Goal: Information Seeking & Learning: Learn about a topic

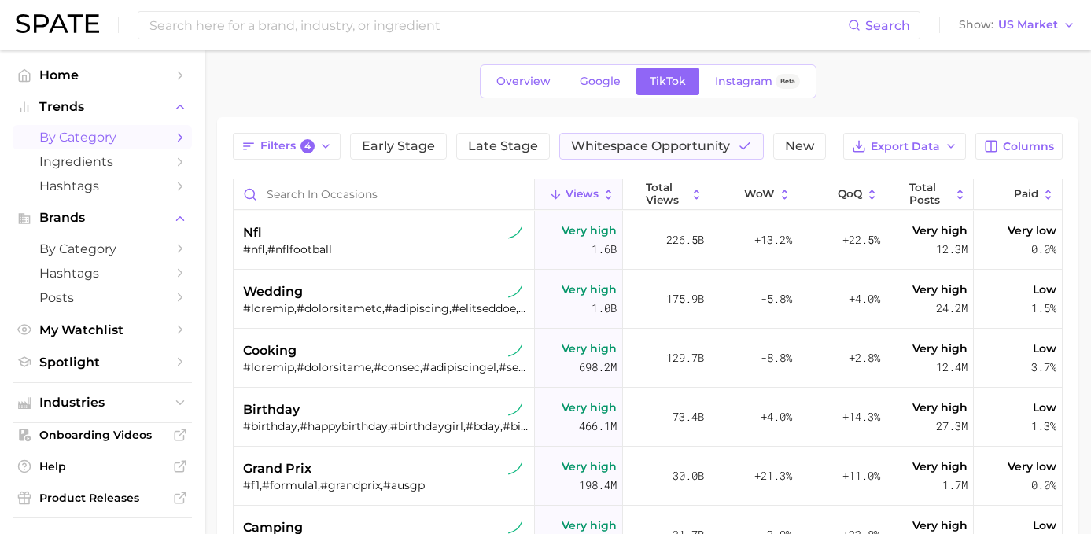
scroll to position [78, 0]
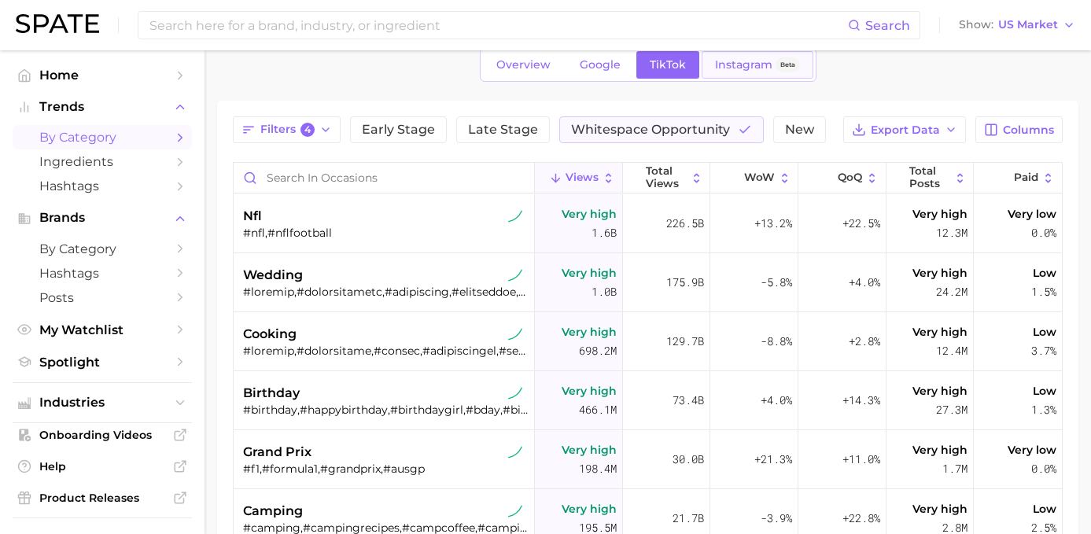
click at [724, 62] on span "Instagram" at bounding box center [743, 64] width 57 height 13
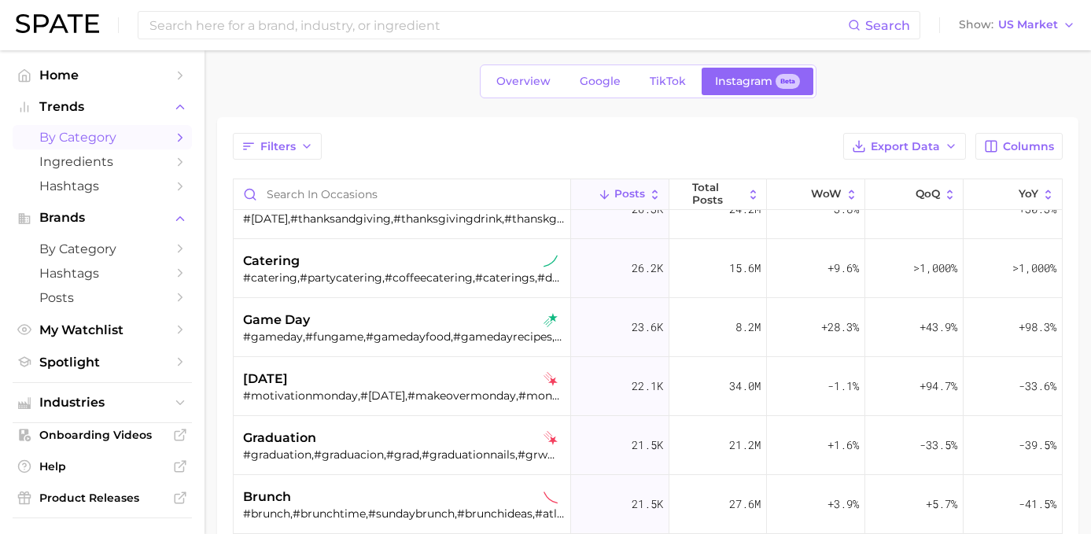
scroll to position [2038, 0]
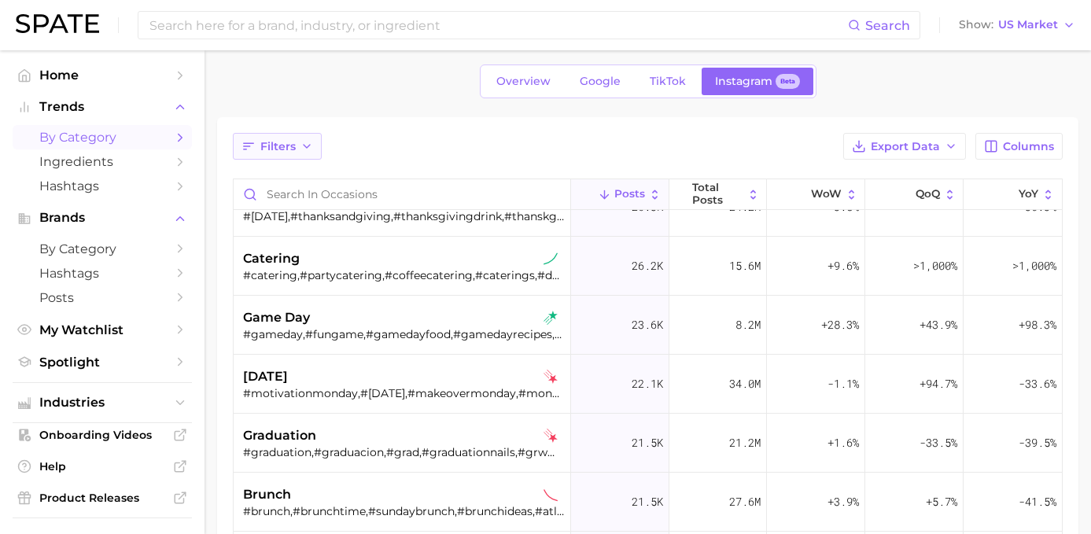
click at [296, 136] on button "Filters" at bounding box center [277, 146] width 89 height 27
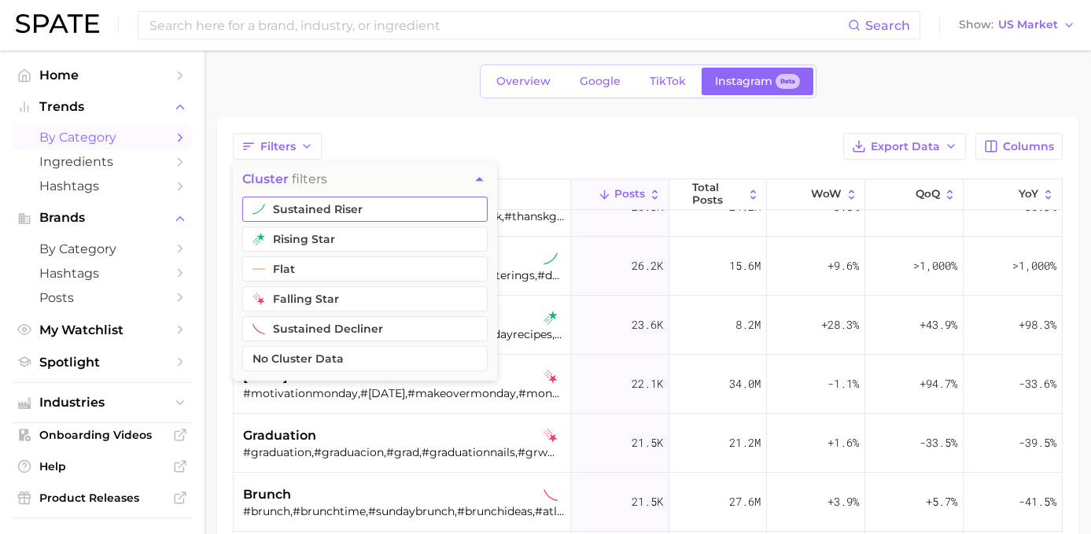
click at [308, 215] on button "sustained riser" at bounding box center [364, 209] width 245 height 25
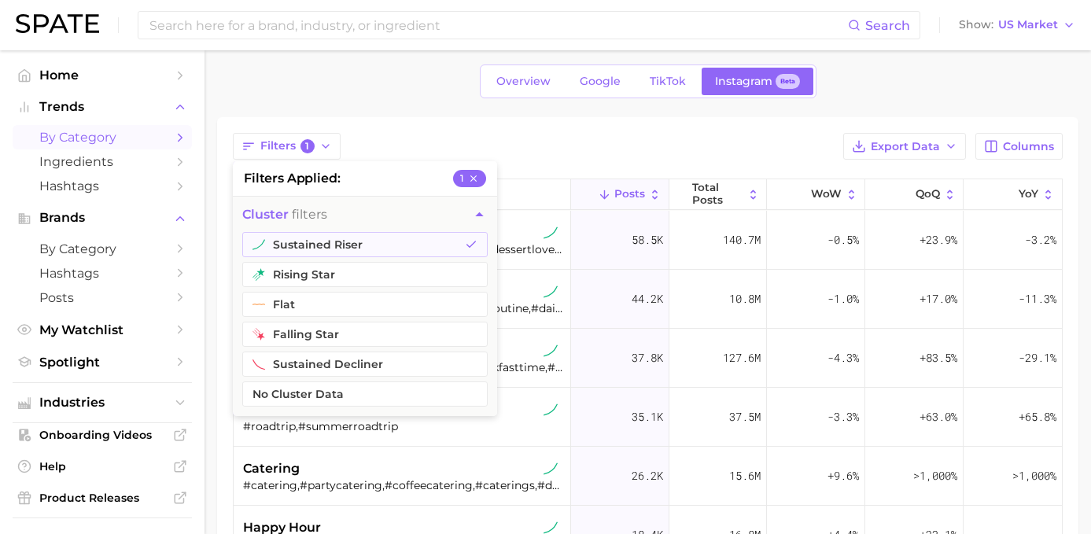
click at [564, 139] on div "Filters 1 filters applied 1 cluster filters sustained riser rising star flat fa…" at bounding box center [648, 146] width 830 height 27
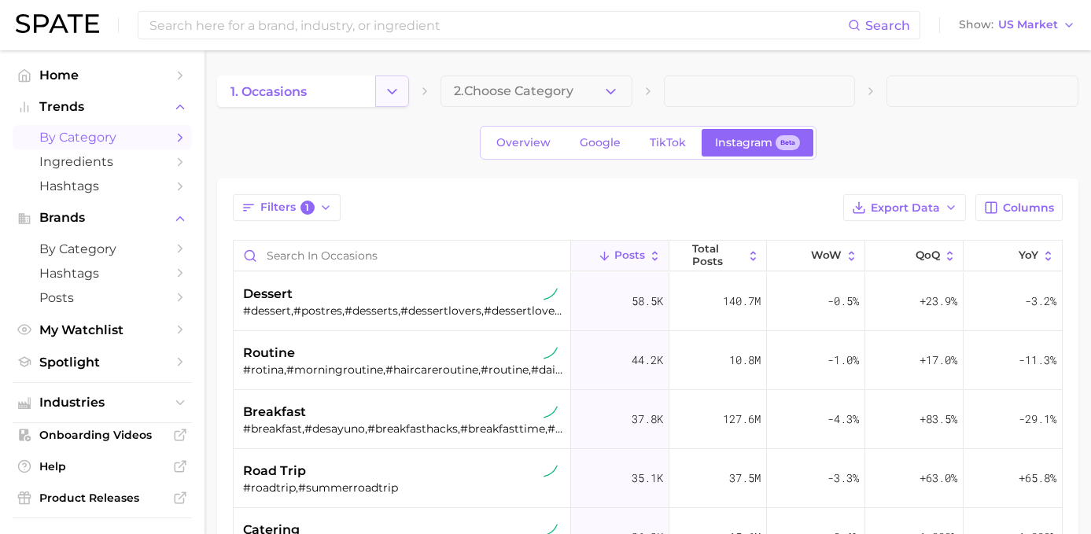
click at [399, 89] on icon "Change Category" at bounding box center [392, 91] width 17 height 17
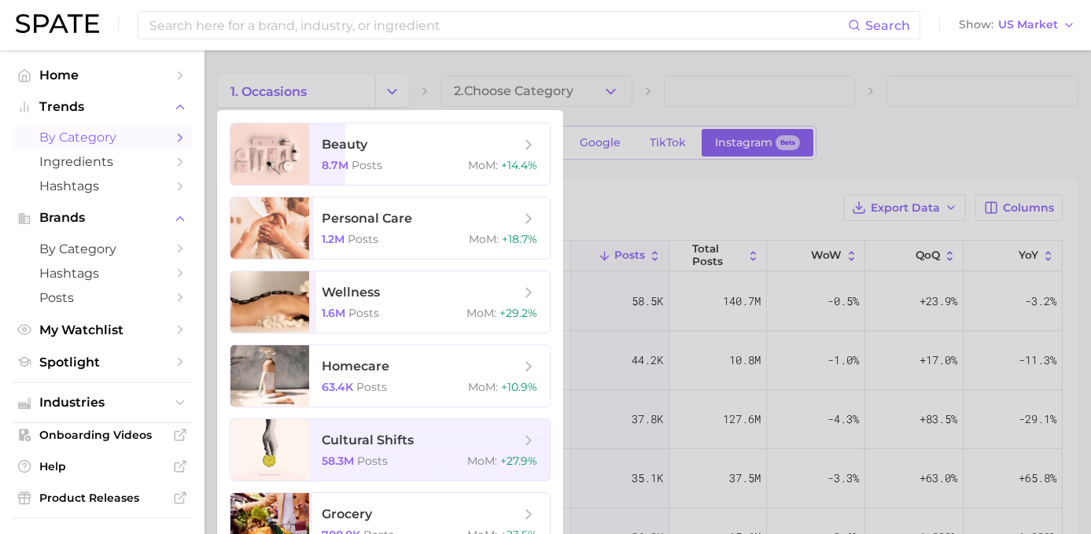
click at [730, 241] on div at bounding box center [545, 267] width 1091 height 534
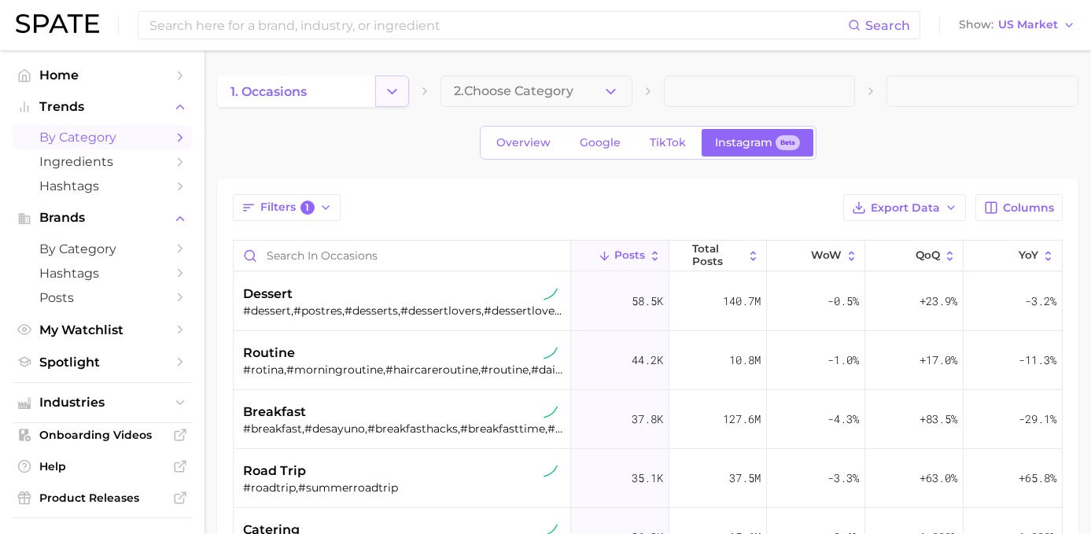
click at [391, 87] on icon "Change Category" at bounding box center [392, 91] width 17 height 17
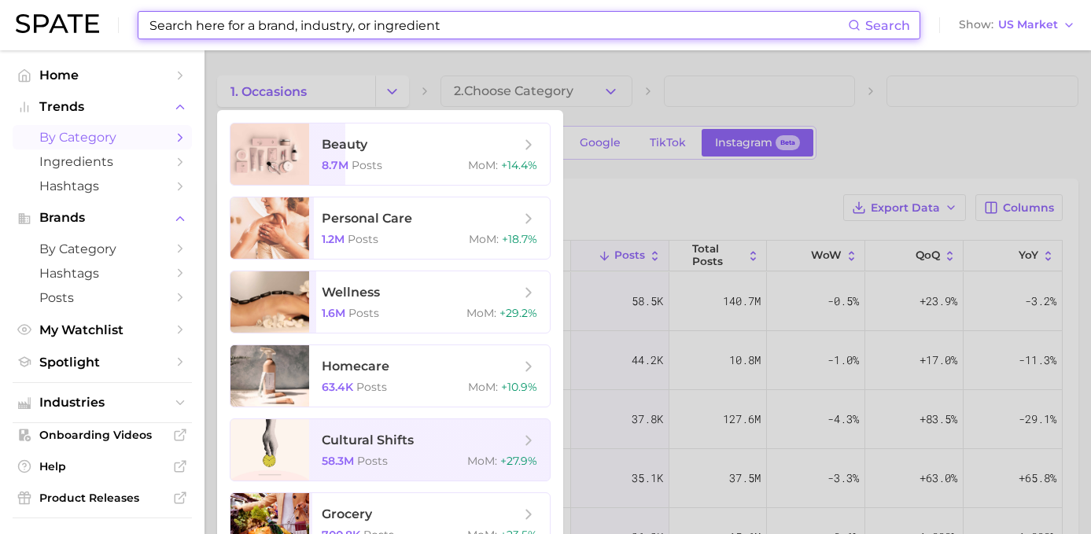
click at [313, 31] on input at bounding box center [498, 25] width 700 height 27
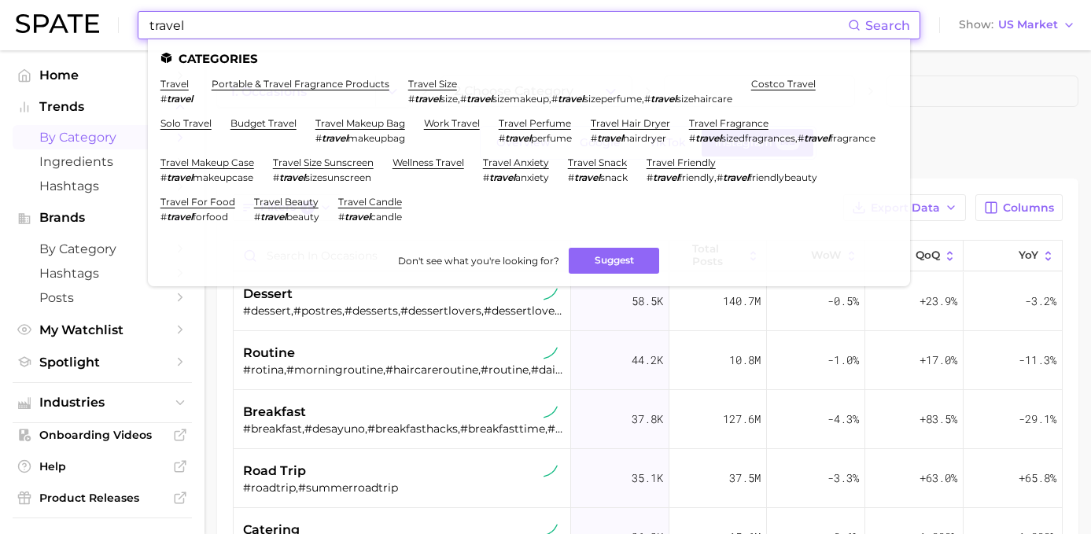
click at [294, 25] on input "travel" at bounding box center [498, 25] width 700 height 27
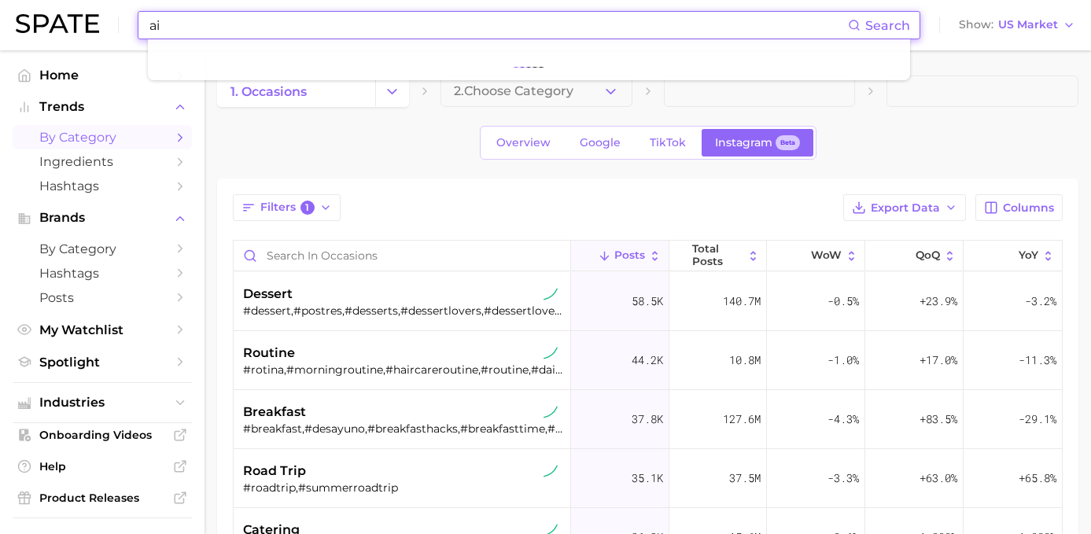
type input "a"
click at [310, 22] on input "travel" at bounding box center [498, 25] width 700 height 27
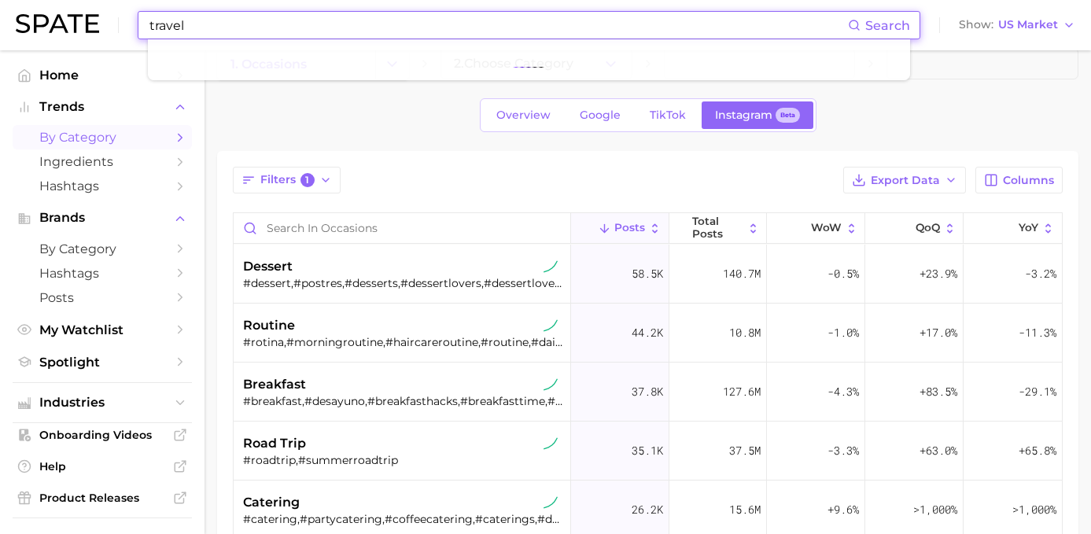
scroll to position [25, 0]
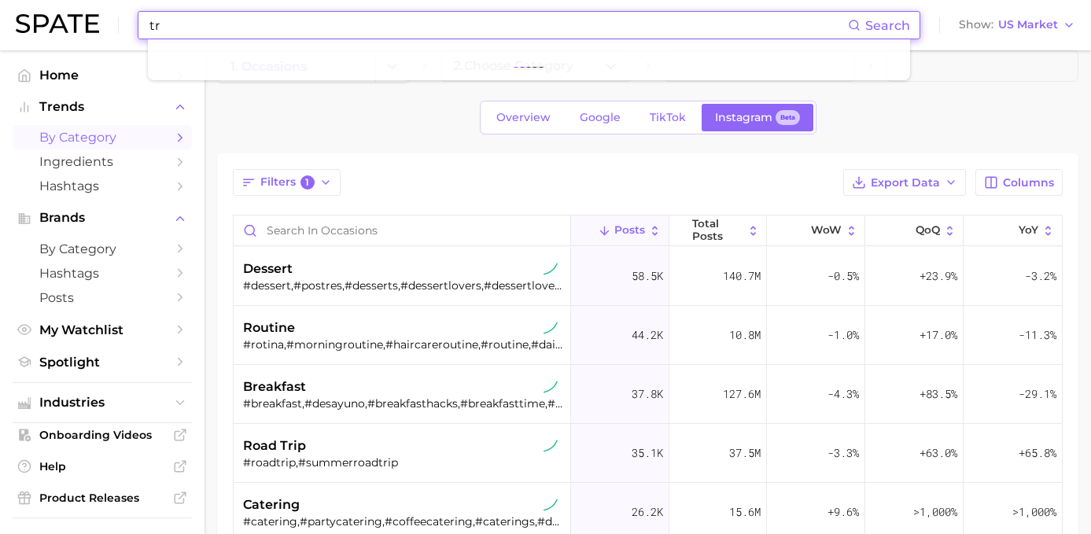
type input "t"
type input "study"
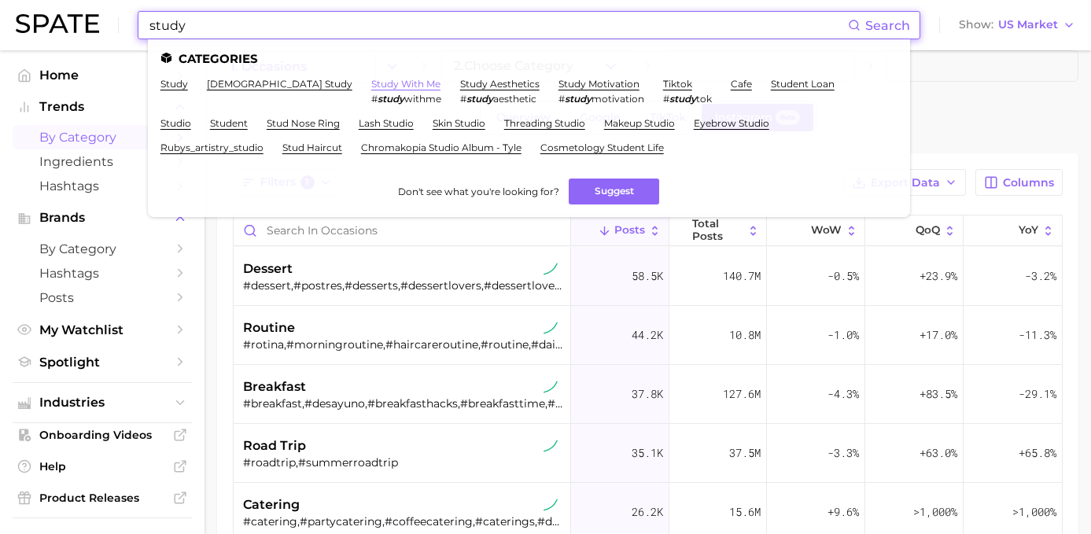
click at [371, 82] on link "study with me" at bounding box center [405, 84] width 69 height 12
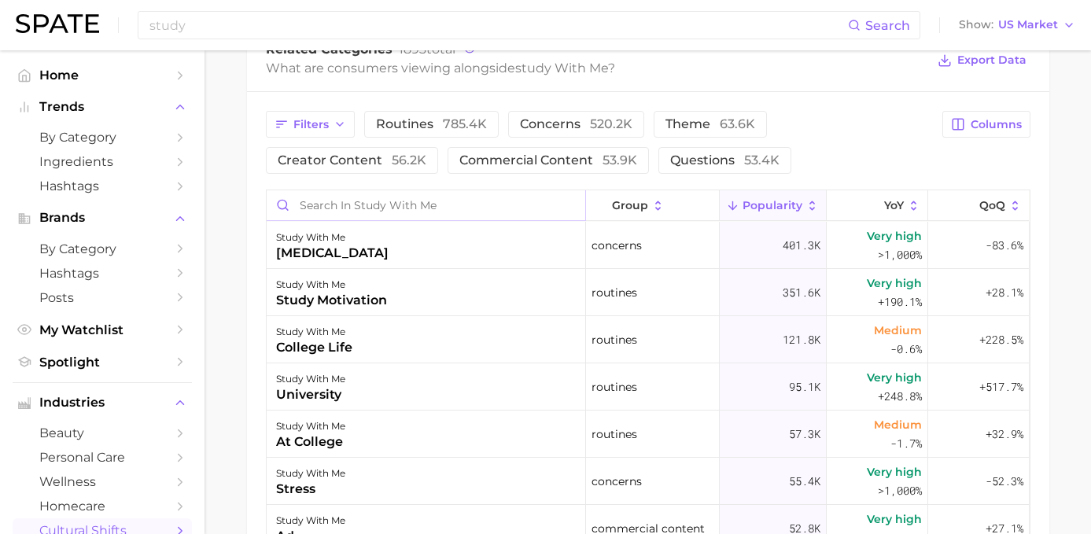
scroll to position [793, 0]
click at [410, 282] on div "study with me study motivation" at bounding box center [426, 292] width 319 height 47
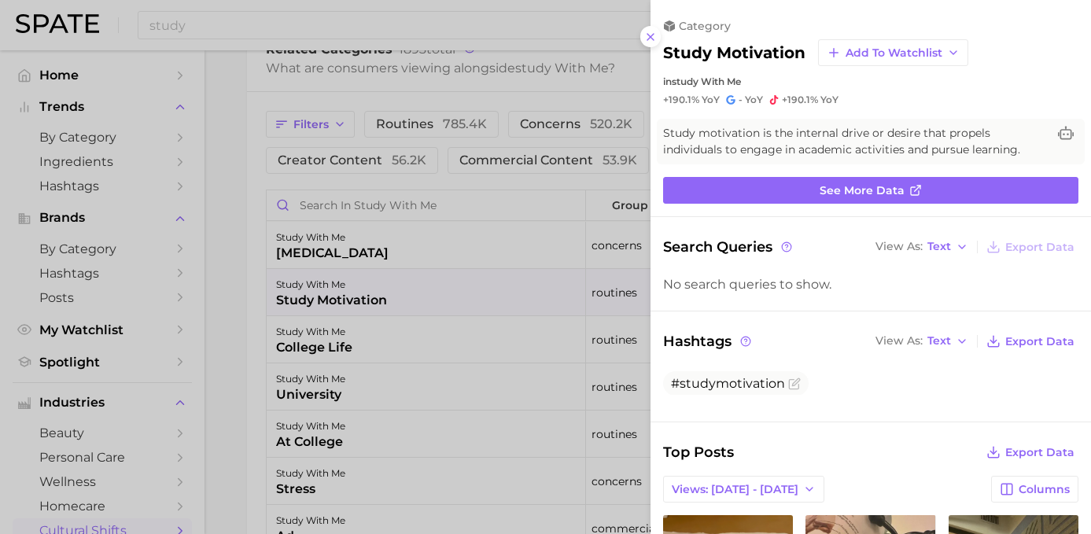
scroll to position [0, 0]
click at [563, 385] on div at bounding box center [545, 267] width 1091 height 534
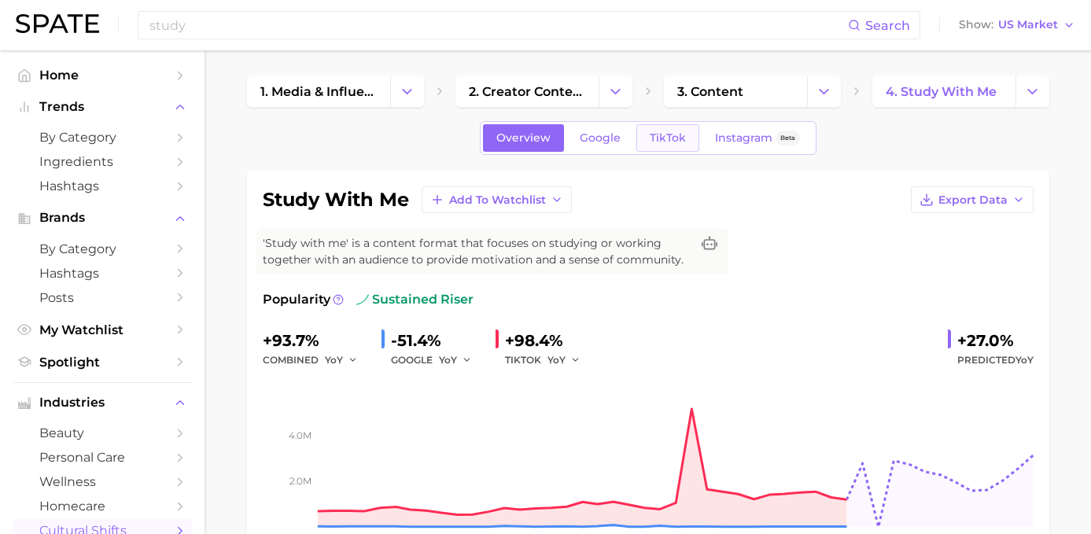
click at [690, 146] on link "TikTok" at bounding box center [667, 138] width 63 height 28
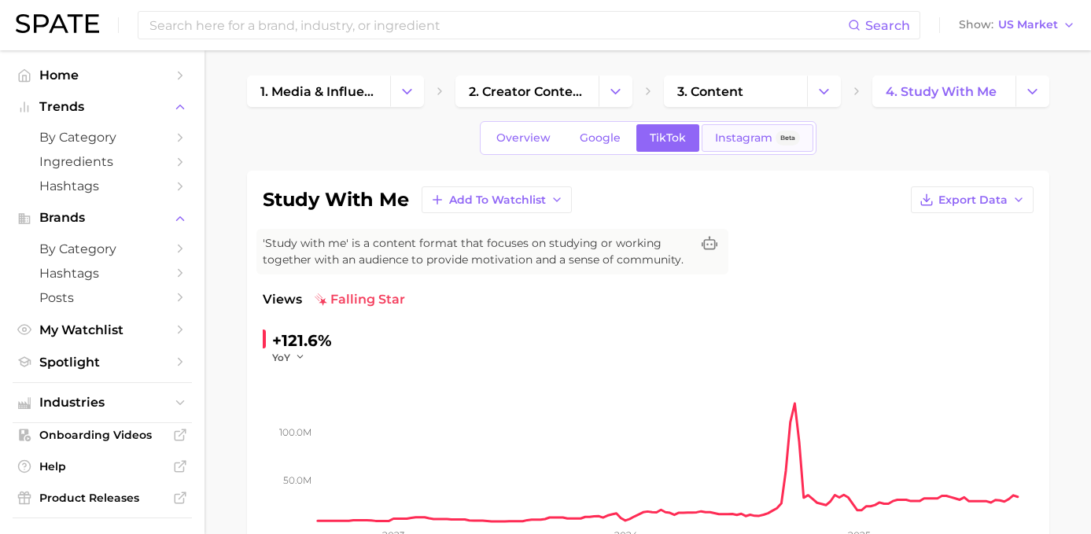
click at [731, 130] on link "Instagram Beta" at bounding box center [757, 138] width 112 height 28
type input "study"
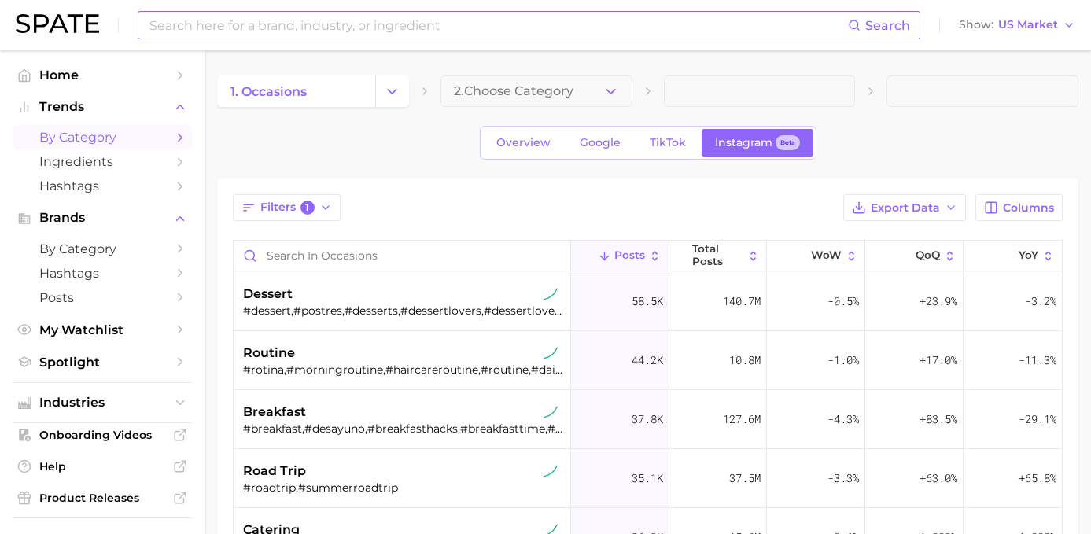
click at [359, 32] on input at bounding box center [498, 25] width 700 height 27
type input "study"
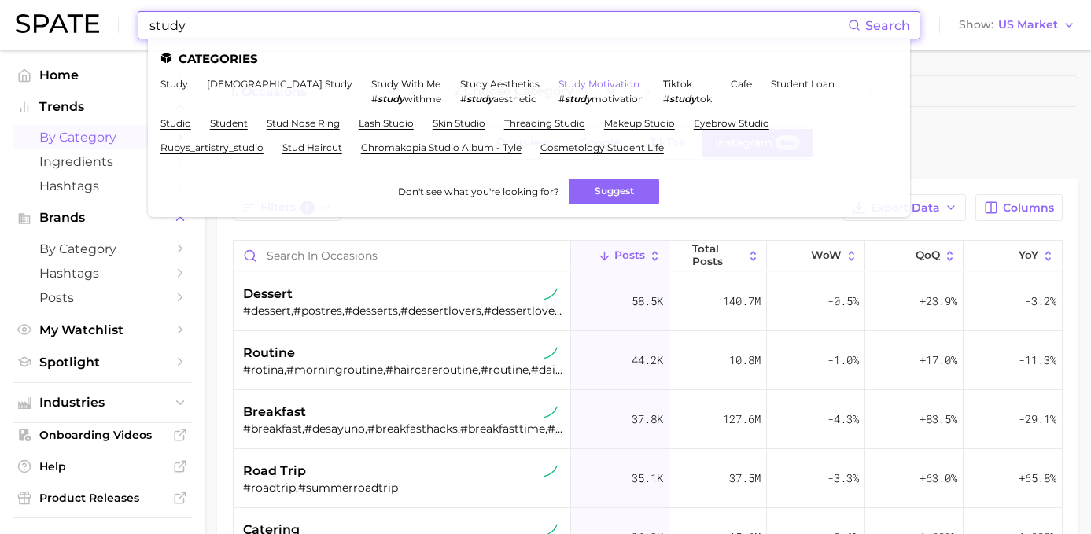
click at [558, 81] on link "study motivation" at bounding box center [598, 84] width 81 height 12
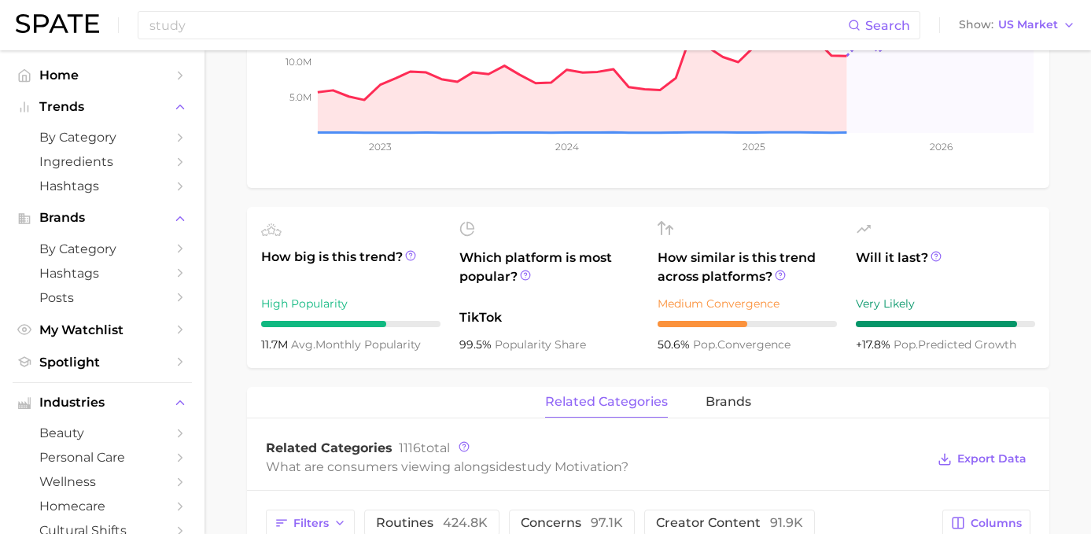
scroll to position [409, 0]
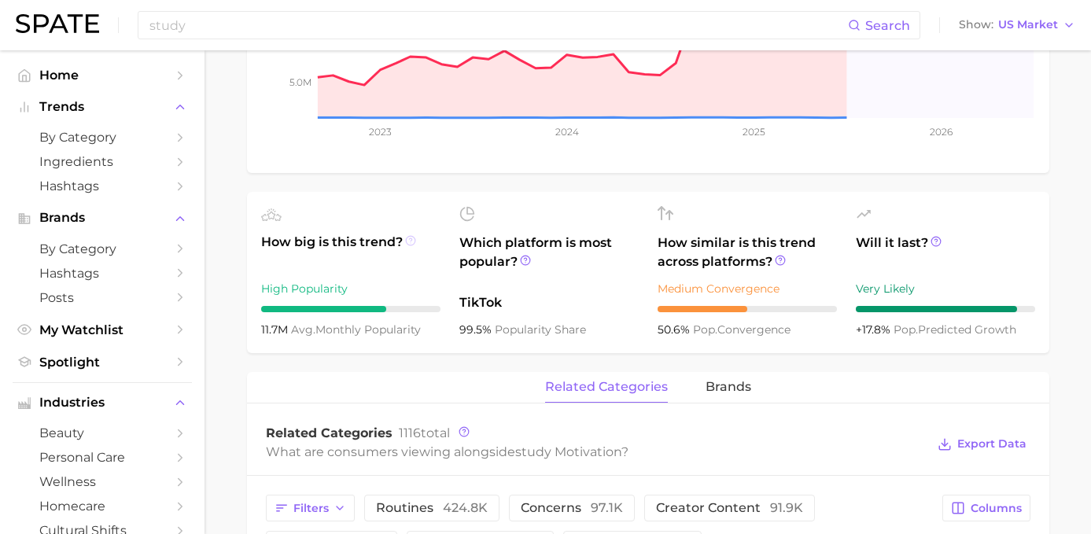
click at [405, 243] on icon at bounding box center [410, 240] width 11 height 11
click at [415, 370] on div "study motivation Add to Watchlist Export Data Study motivation is the internal …" at bounding box center [648, 444] width 802 height 1364
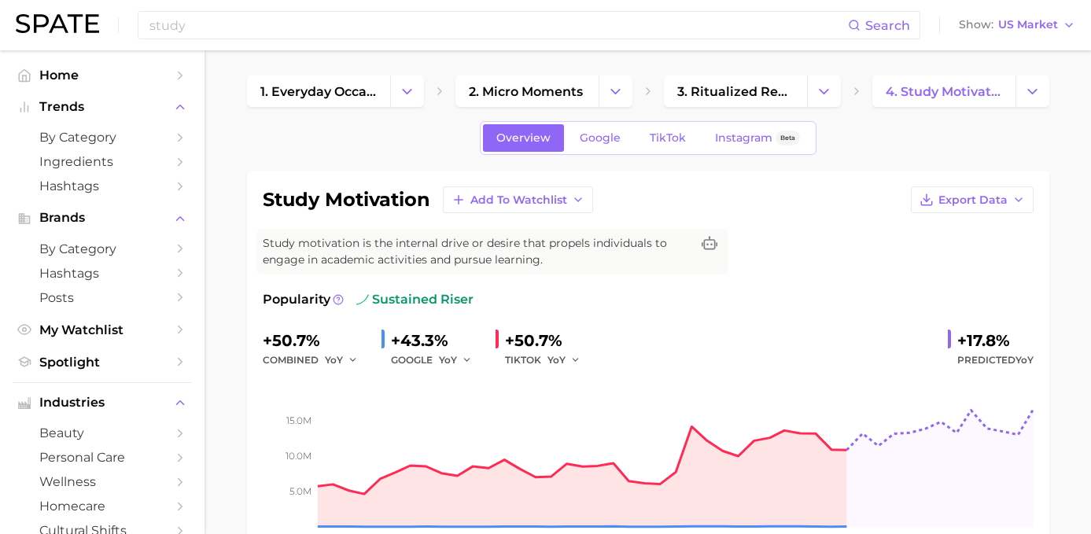
scroll to position [0, 0]
click at [572, 359] on polyline "button" at bounding box center [575, 360] width 6 height 2
click at [643, 134] on link "TikTok" at bounding box center [667, 138] width 63 height 28
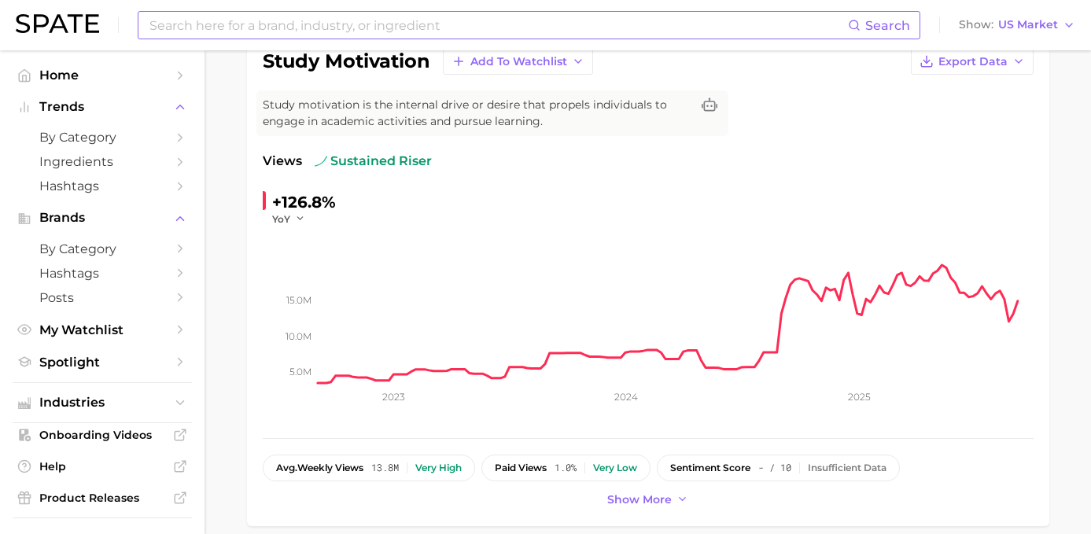
click at [405, 18] on input at bounding box center [498, 25] width 700 height 27
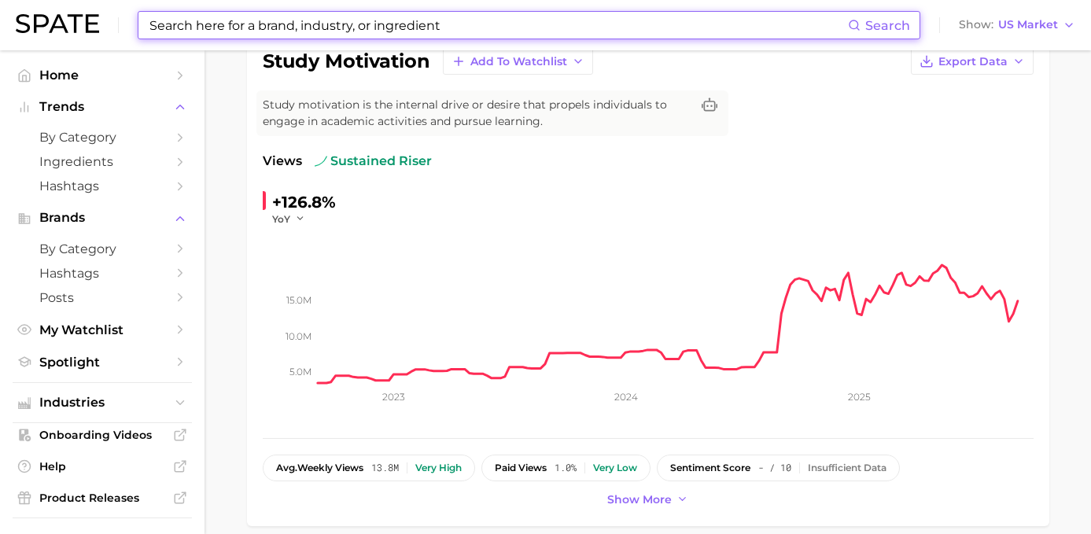
click at [405, 18] on input at bounding box center [498, 25] width 700 height 27
click at [374, 29] on input at bounding box center [498, 25] width 700 height 27
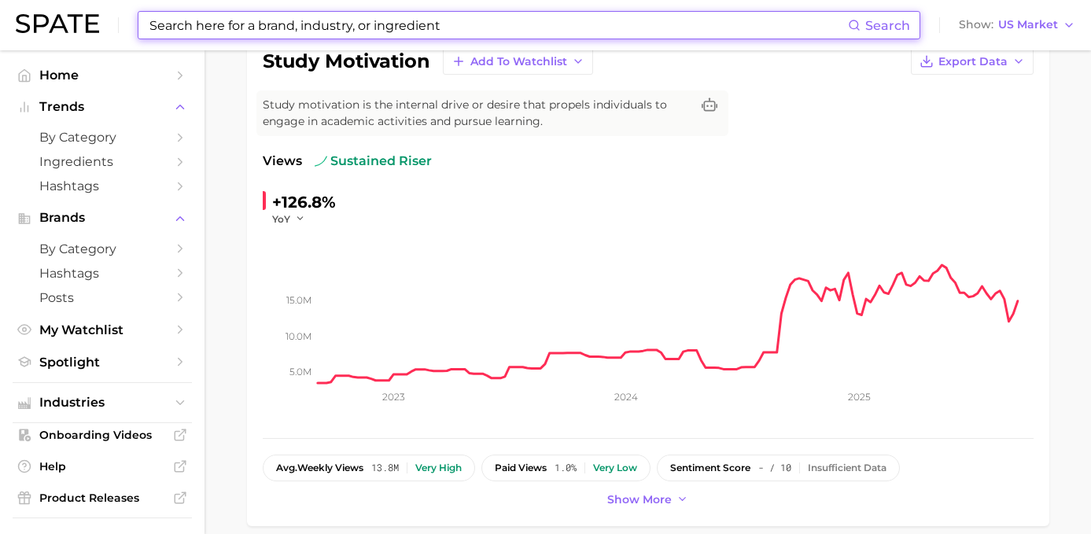
click at [374, 29] on input at bounding box center [498, 25] width 700 height 27
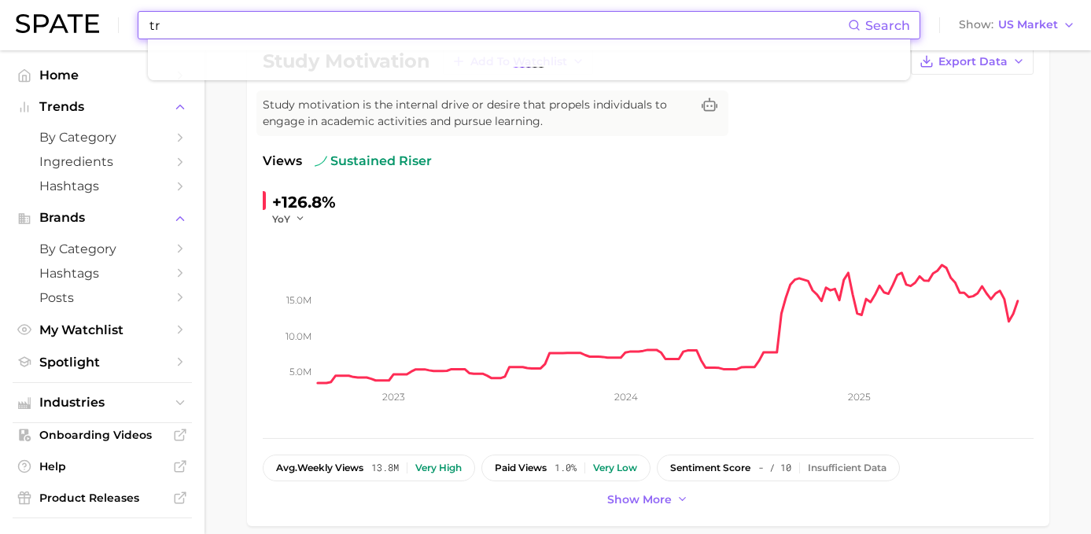
type input "t"
type input "p"
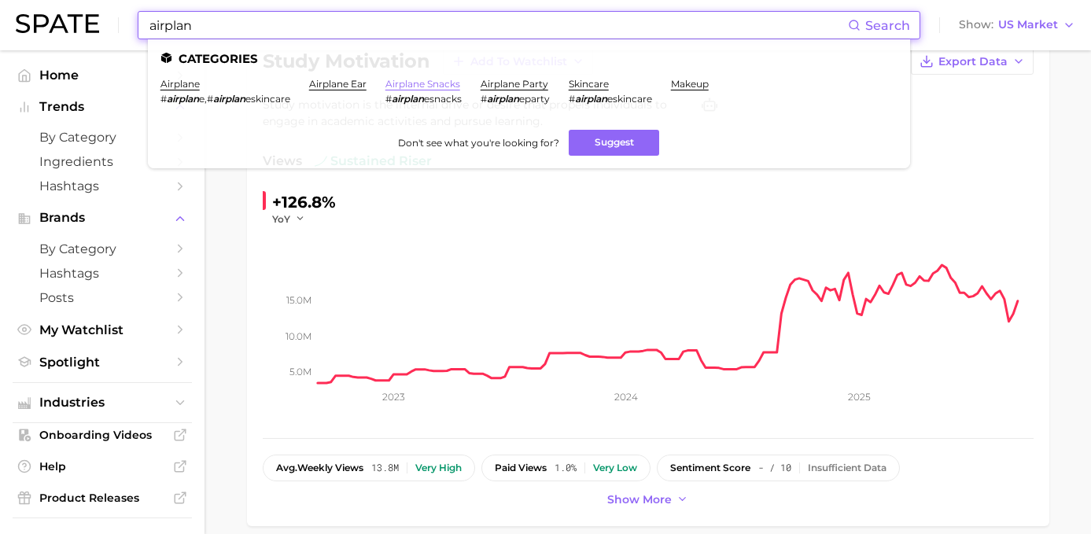
type input "airplan"
click at [414, 87] on link "airplane snacks" at bounding box center [422, 84] width 75 height 12
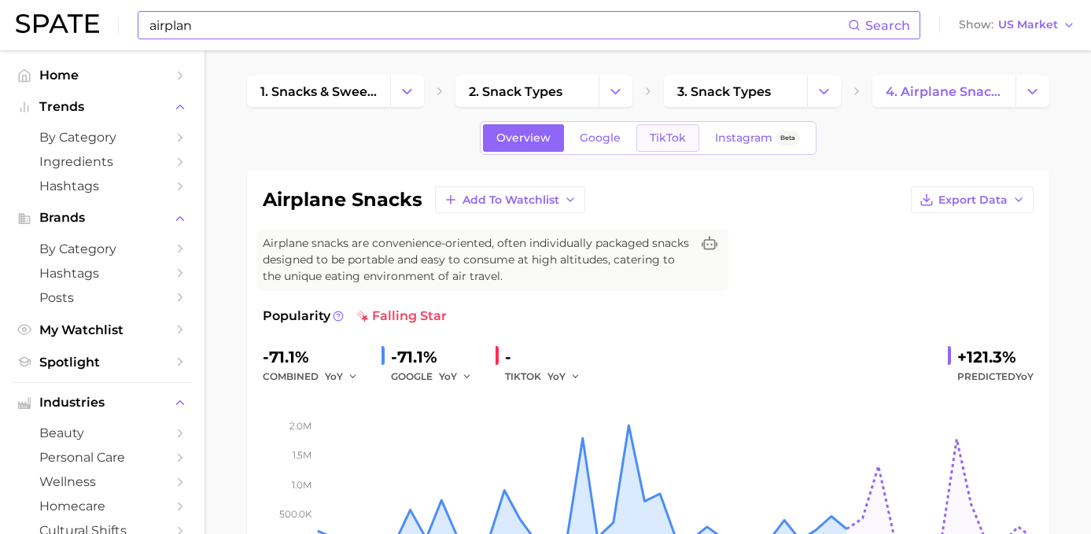
click at [658, 139] on span "TikTok" at bounding box center [668, 137] width 36 height 13
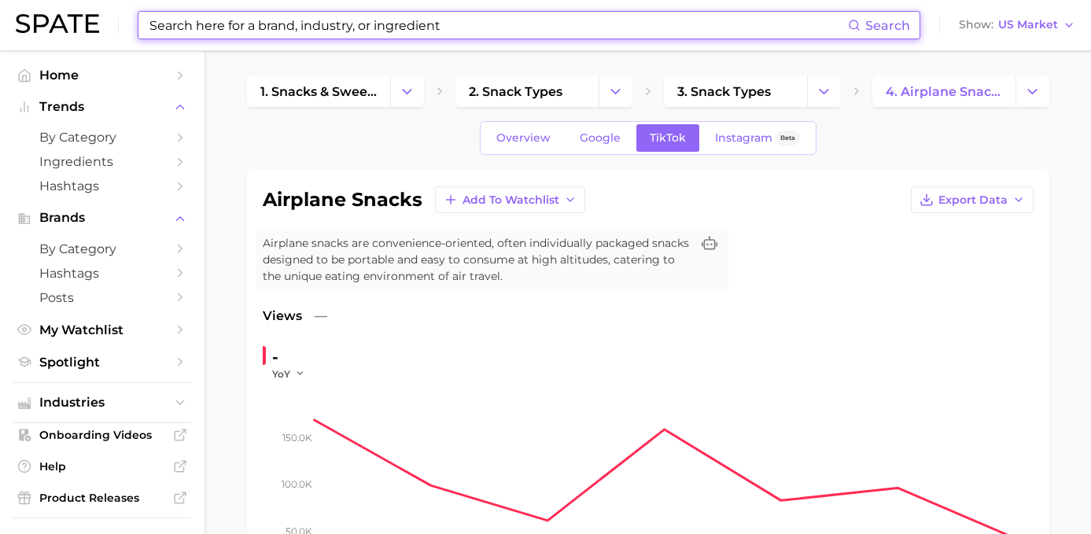
click at [306, 21] on input at bounding box center [498, 25] width 700 height 27
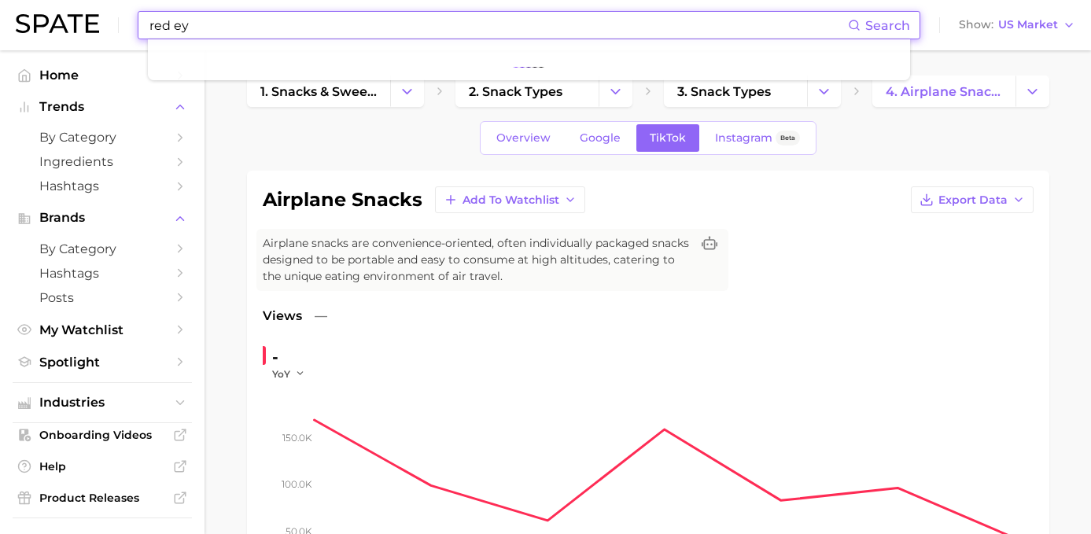
type input "[MEDICAL_DATA]"
